Goal: Task Accomplishment & Management: Complete application form

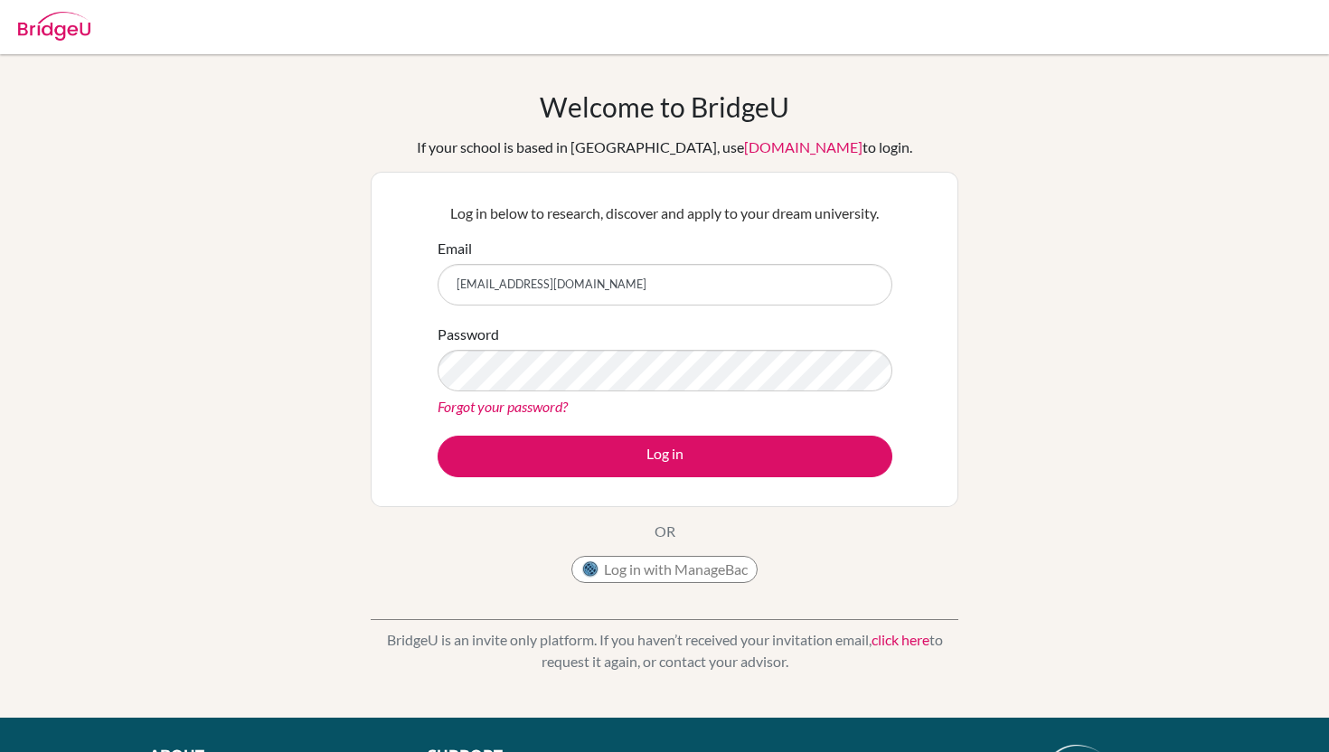
type input "ziyan_z@ofs.com"
drag, startPoint x: 612, startPoint y: 286, endPoint x: 412, endPoint y: 286, distance: 199.8
click at [412, 286] on div "Log in below to research, discover and apply to your dream university. Email zi…" at bounding box center [665, 339] width 588 height 335
click at [683, 250] on div "Email" at bounding box center [665, 272] width 455 height 68
click at [677, 280] on input "Email" at bounding box center [665, 285] width 455 height 42
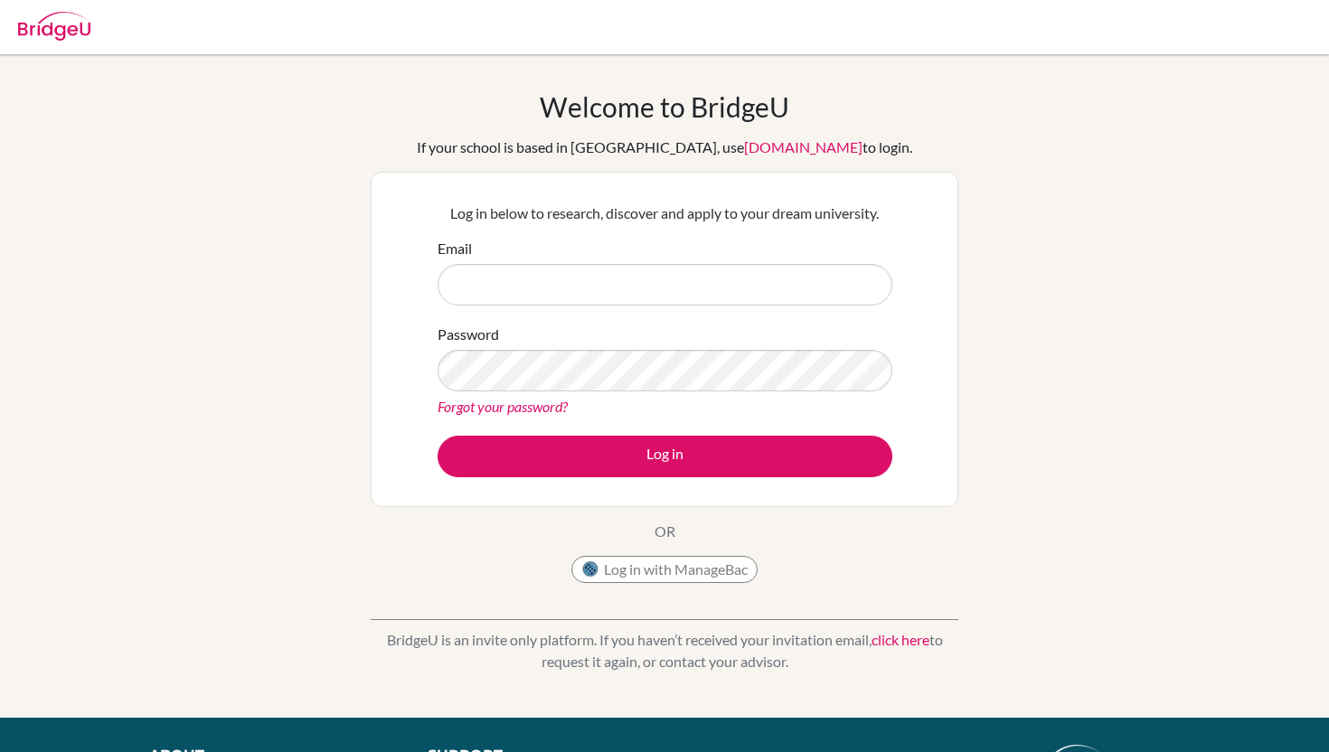
click at [555, 289] on input "Email" at bounding box center [665, 285] width 455 height 42
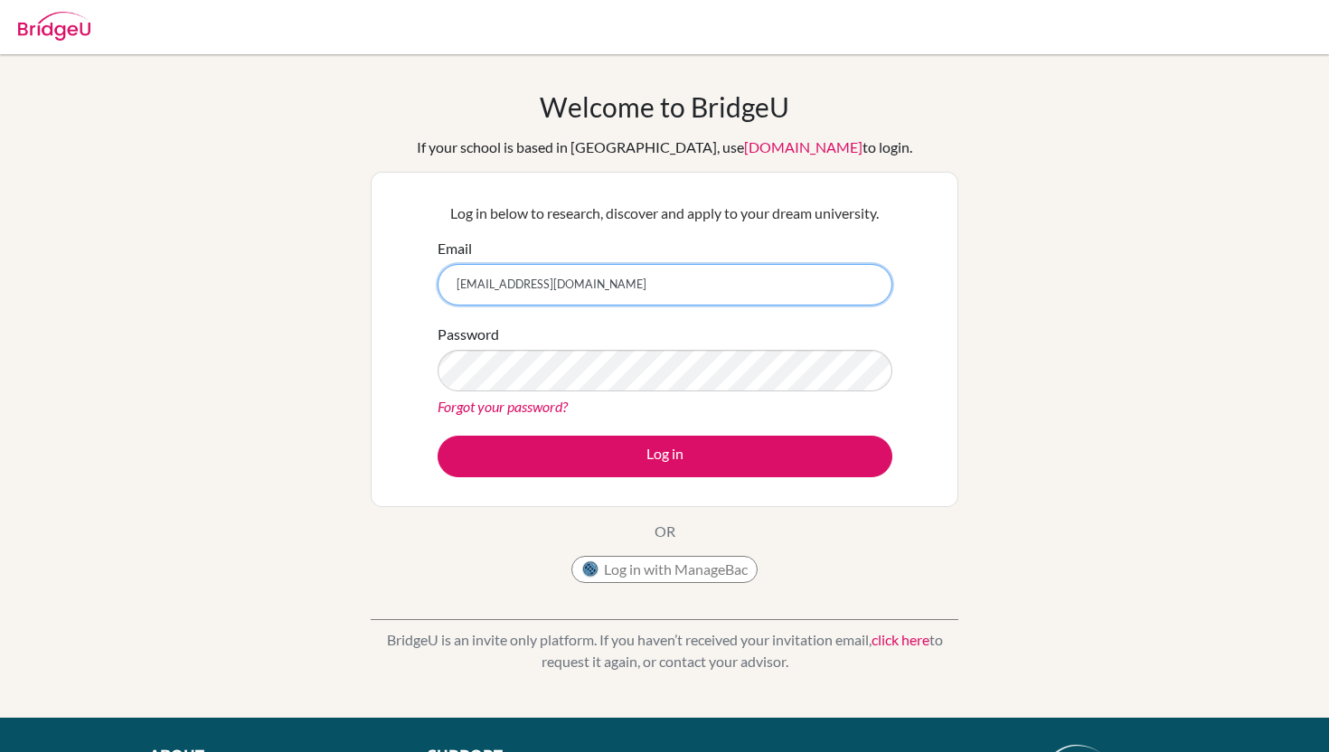
type input "ziyan_z@ofs.com"
